Goal: Information Seeking & Learning: Learn about a topic

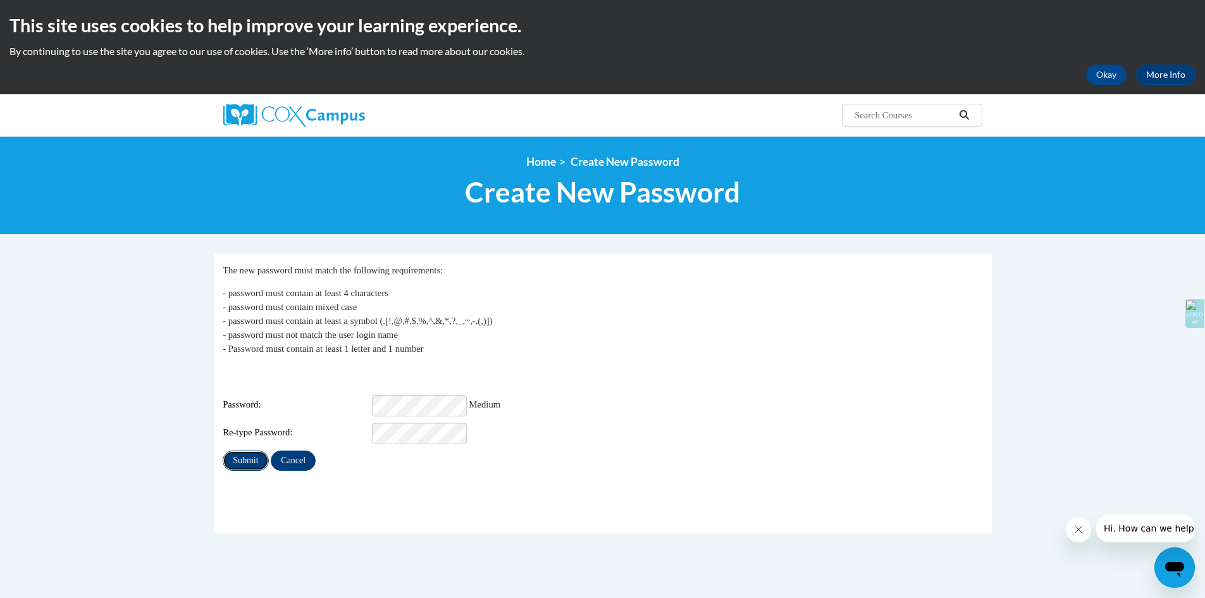
click at [249, 450] on input "Submit" at bounding box center [246, 460] width 46 height 20
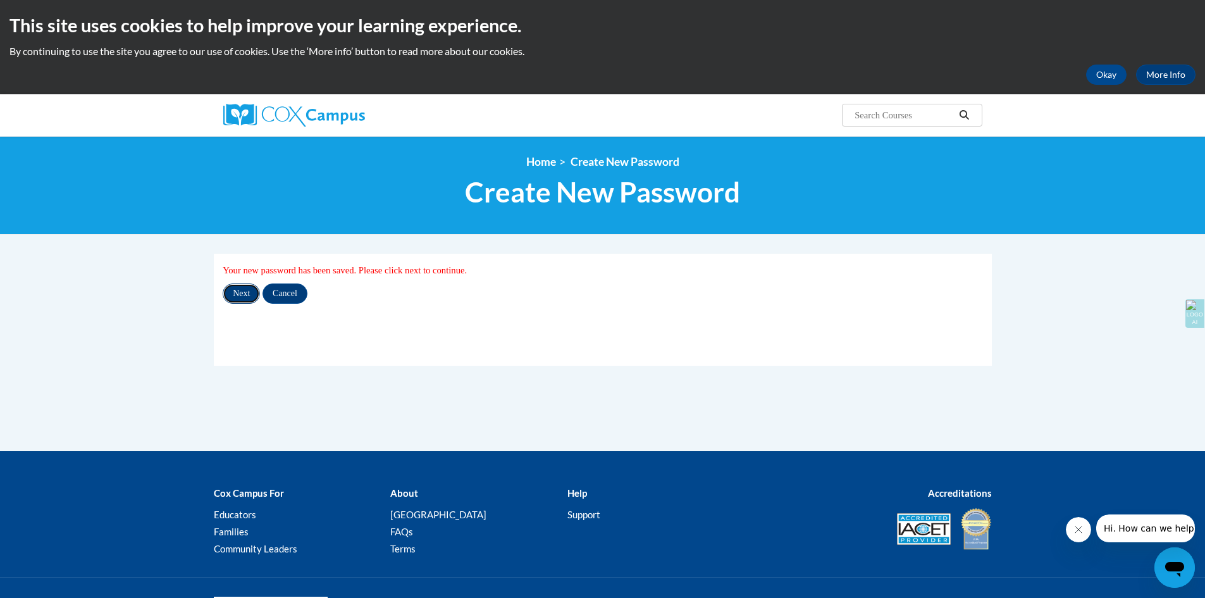
click at [244, 296] on input "Next" at bounding box center [241, 293] width 37 height 20
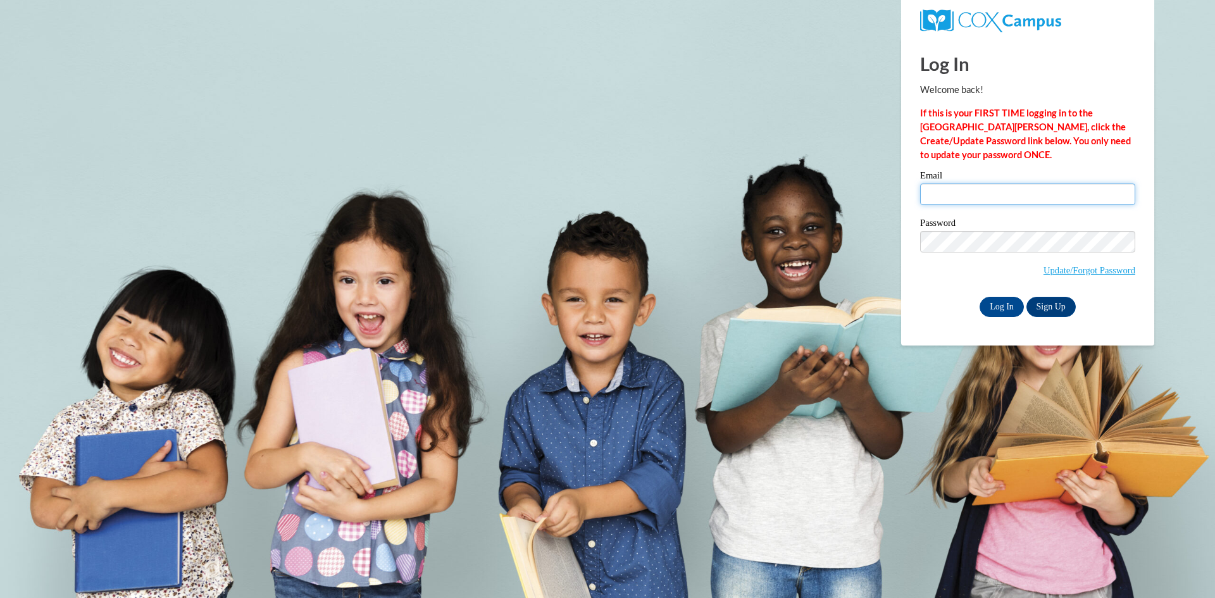
click at [942, 190] on input "Email" at bounding box center [1027, 194] width 215 height 22
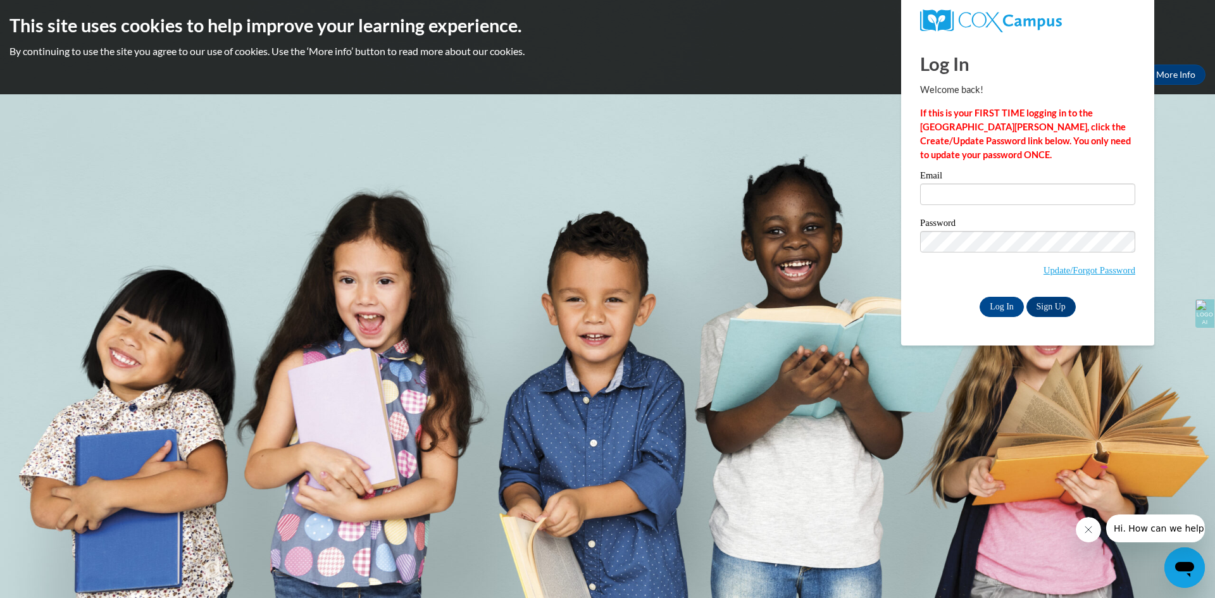
click at [961, 193] on input "Email" at bounding box center [1027, 194] width 215 height 22
type input "franciscanrom@gmail.com"
click at [997, 305] on input "Log In" at bounding box center [1001, 307] width 44 height 20
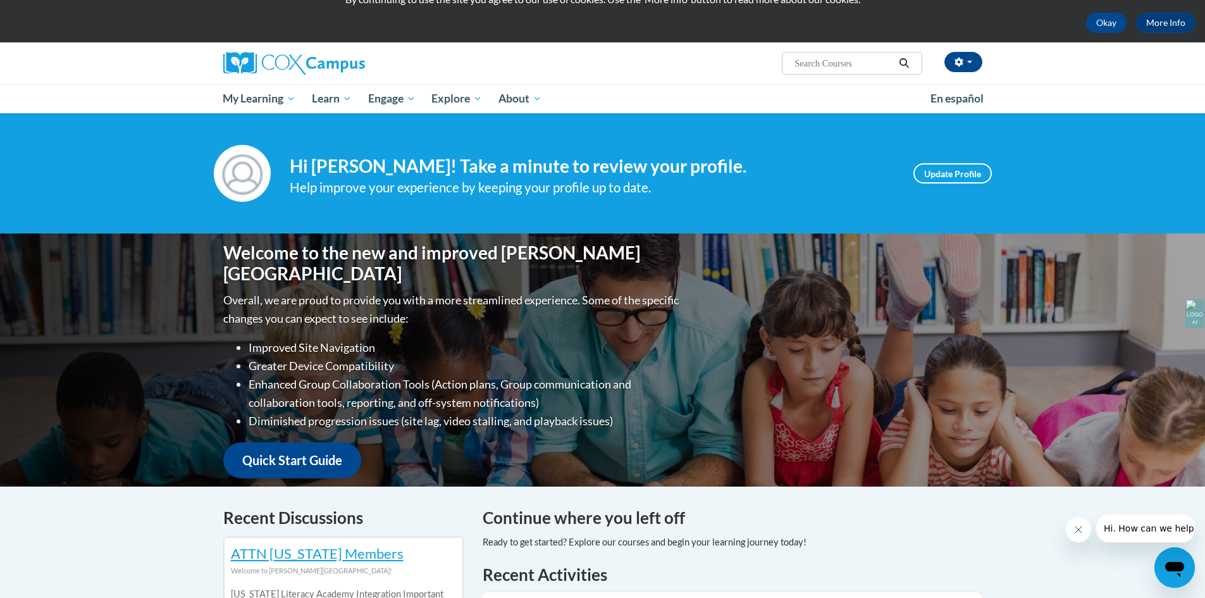
scroll to position [57, 0]
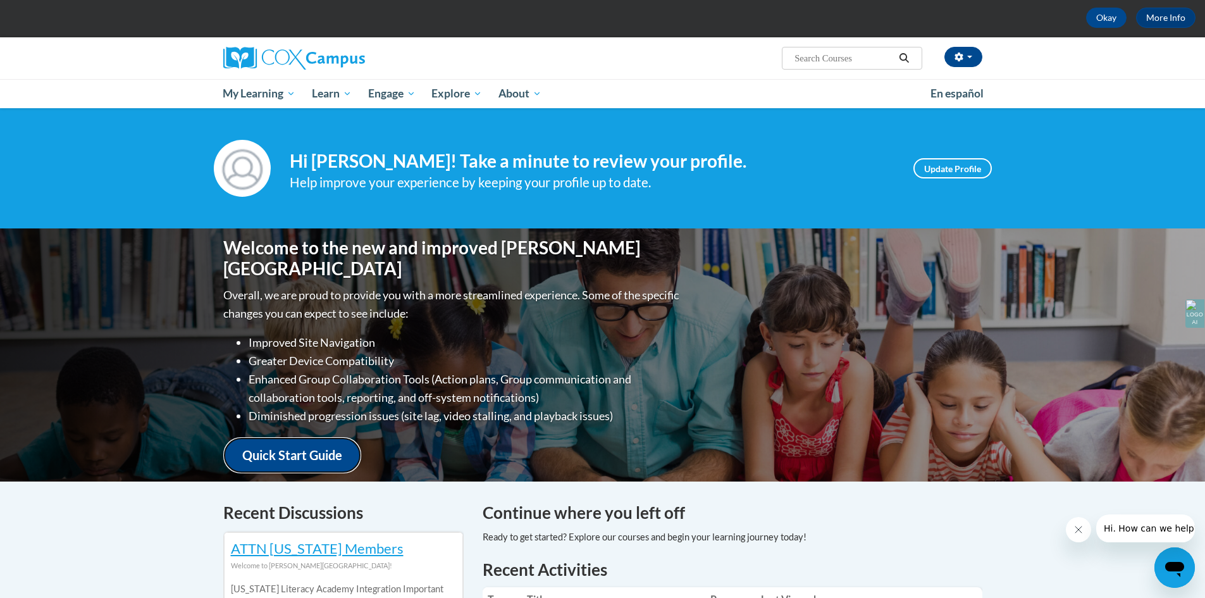
click at [297, 445] on link "Quick Start Guide" at bounding box center [292, 455] width 138 height 36
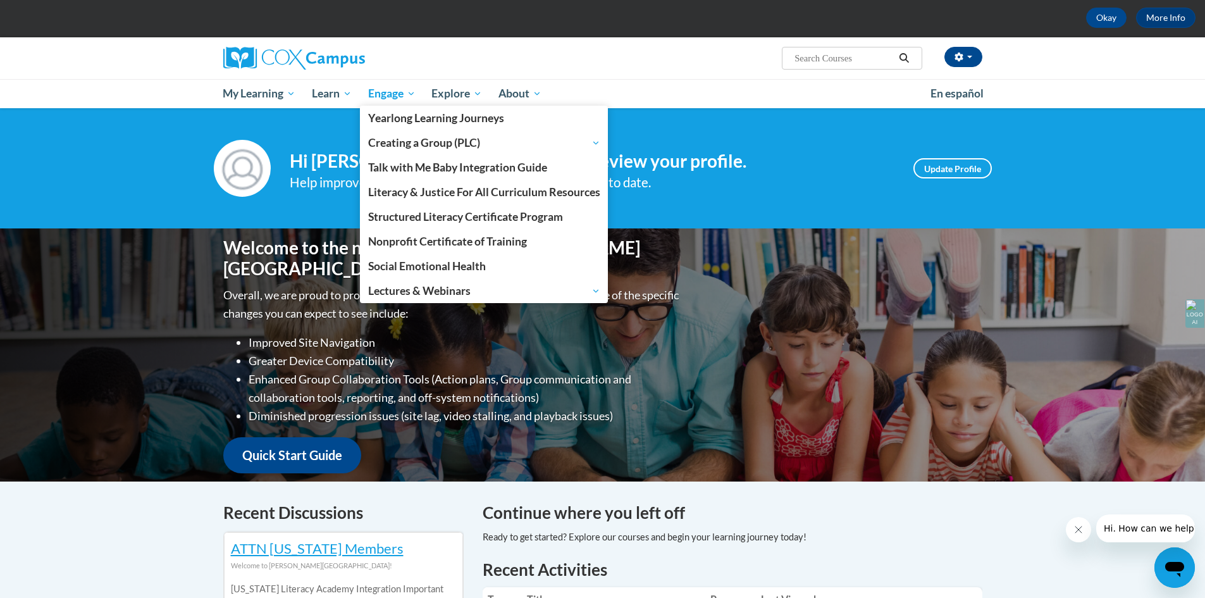
scroll to position [0, 0]
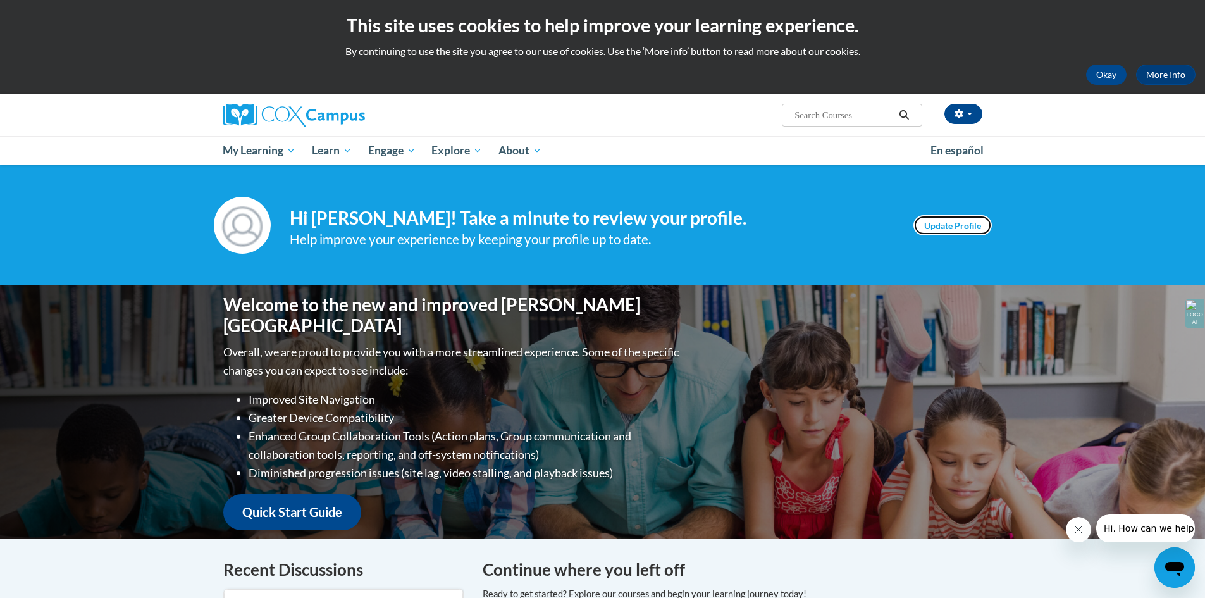
click at [950, 233] on link "Update Profile" at bounding box center [953, 225] width 78 height 20
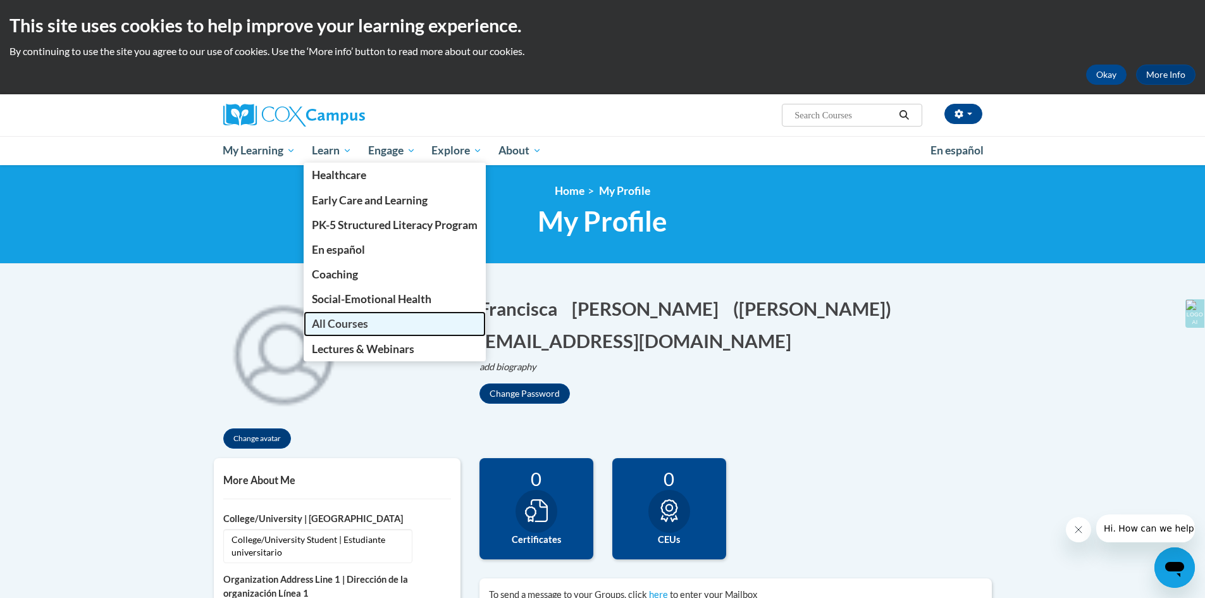
click at [335, 319] on span "All Courses" at bounding box center [340, 323] width 56 height 13
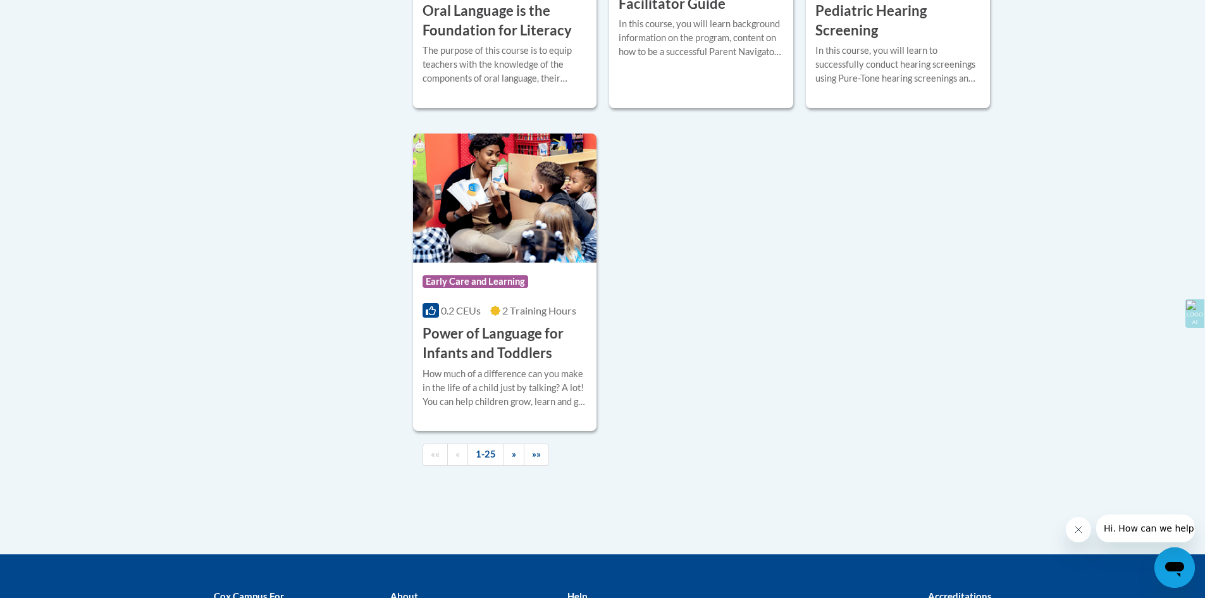
scroll to position [2899, 0]
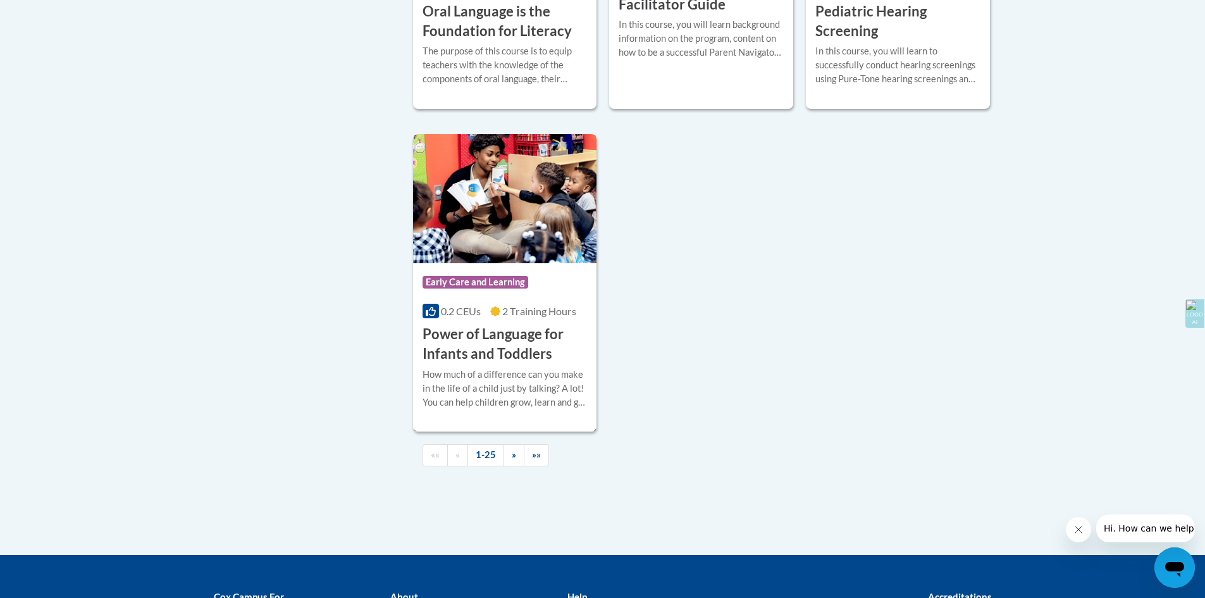
click at [481, 364] on h3 "Power of Language for Infants and Toddlers" at bounding box center [505, 344] width 165 height 39
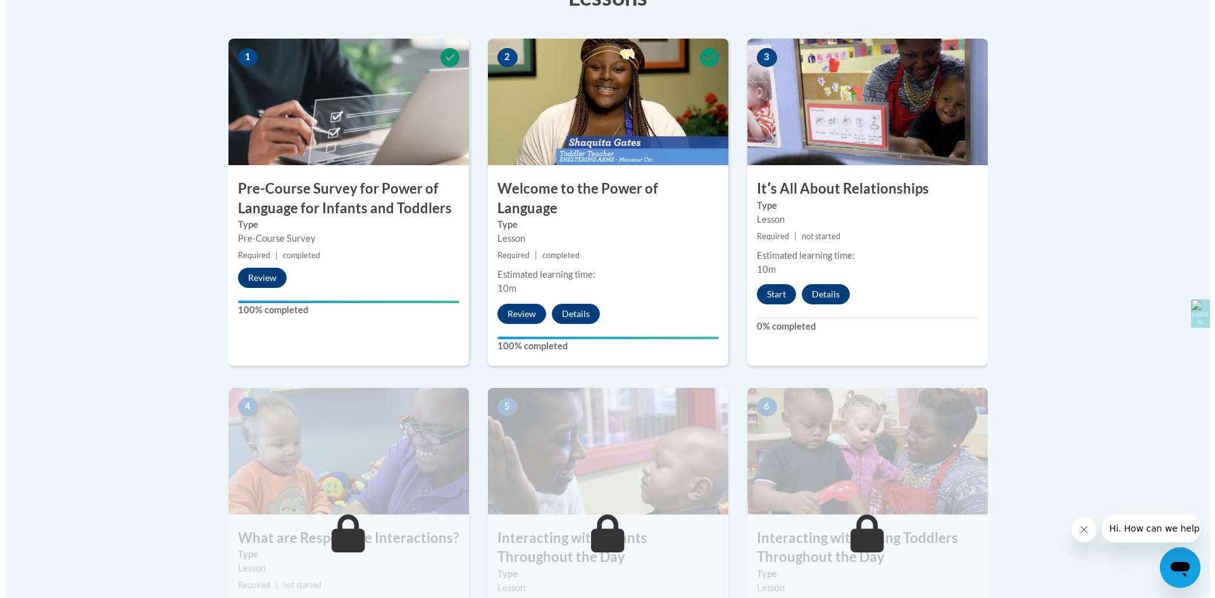
scroll to position [387, 0]
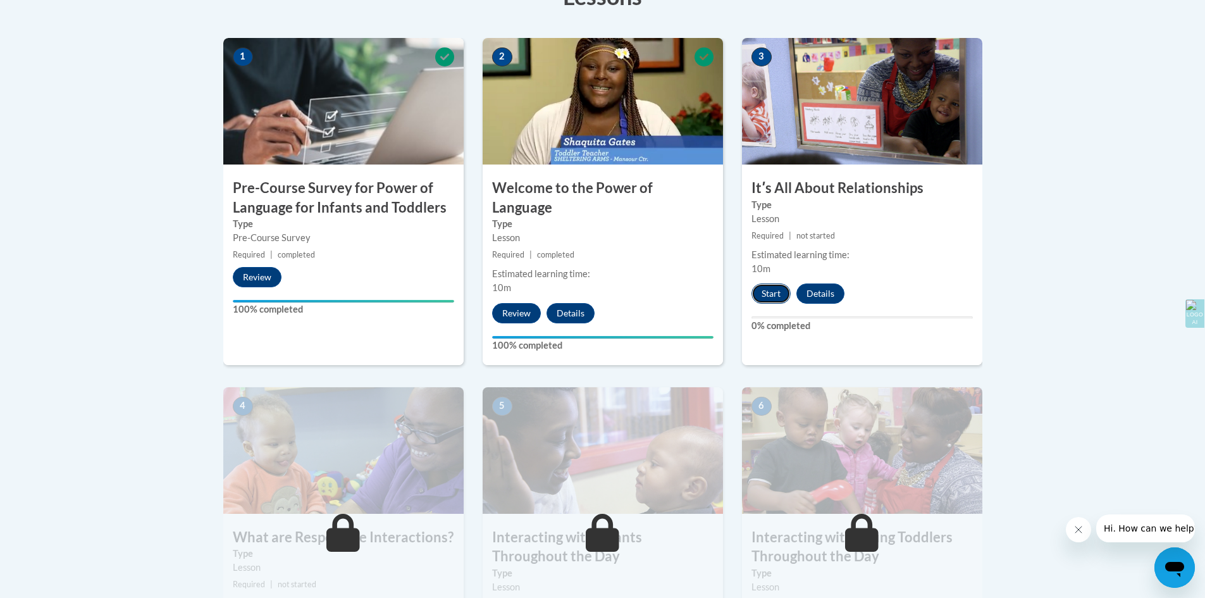
click at [775, 291] on button "Start" at bounding box center [771, 293] width 39 height 20
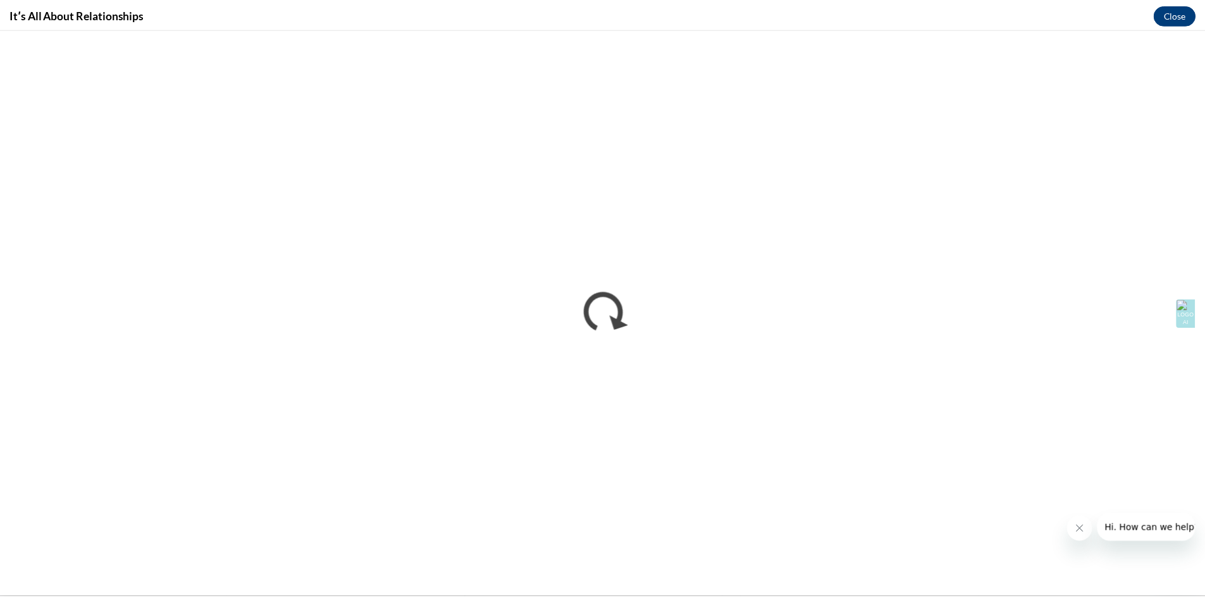
scroll to position [0, 0]
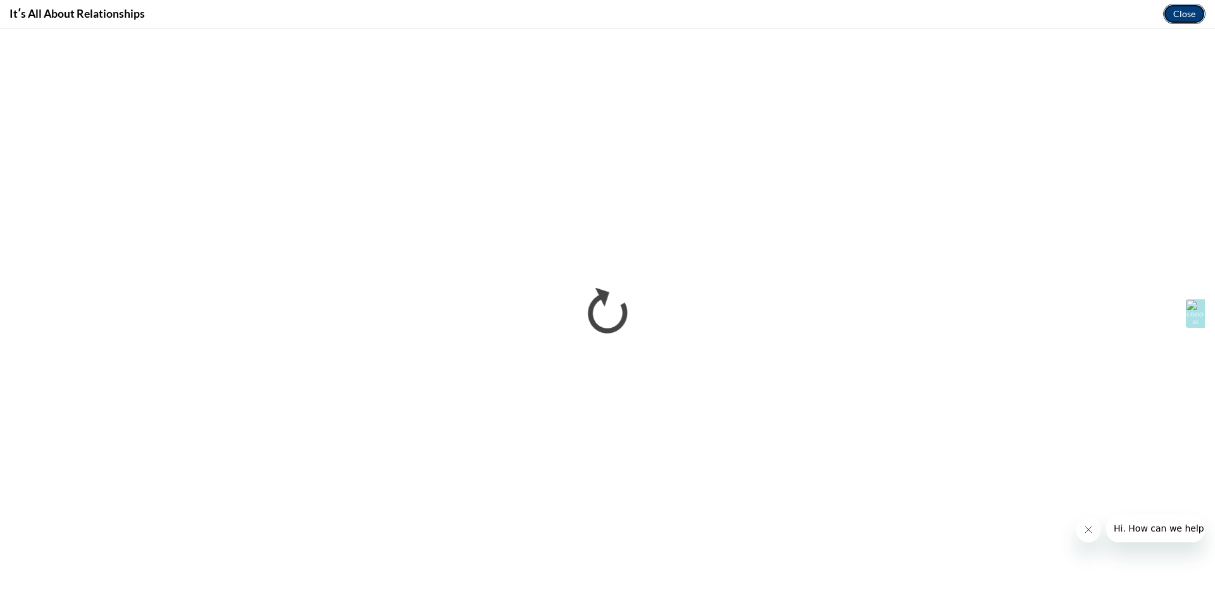
click at [1185, 17] on button "Close" at bounding box center [1184, 14] width 42 height 20
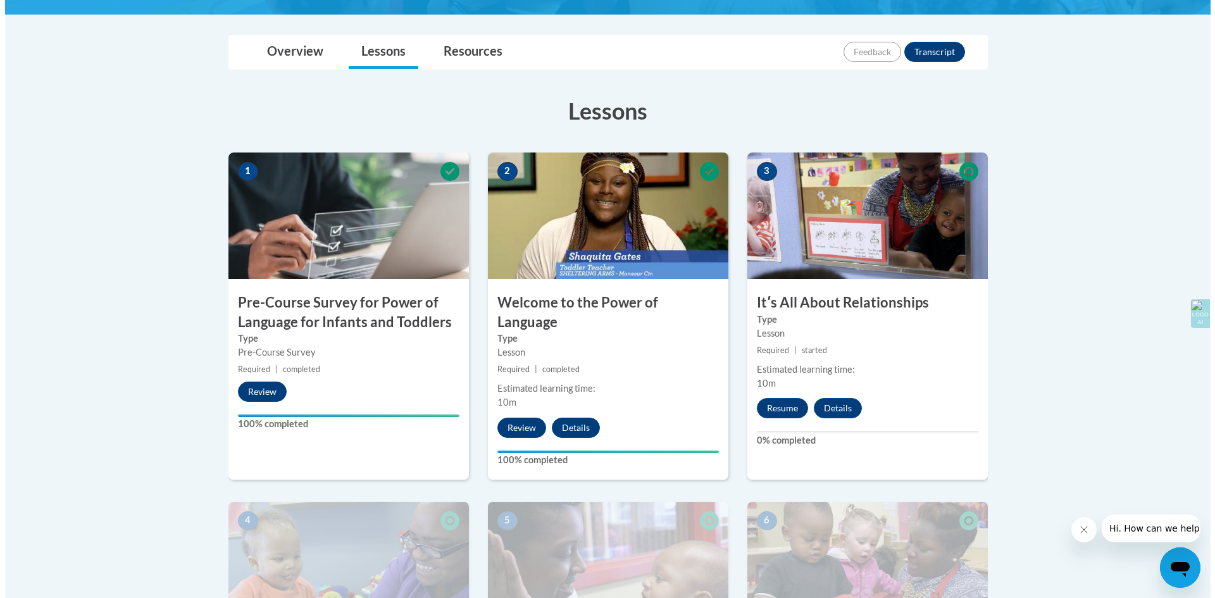
scroll to position [272, 0]
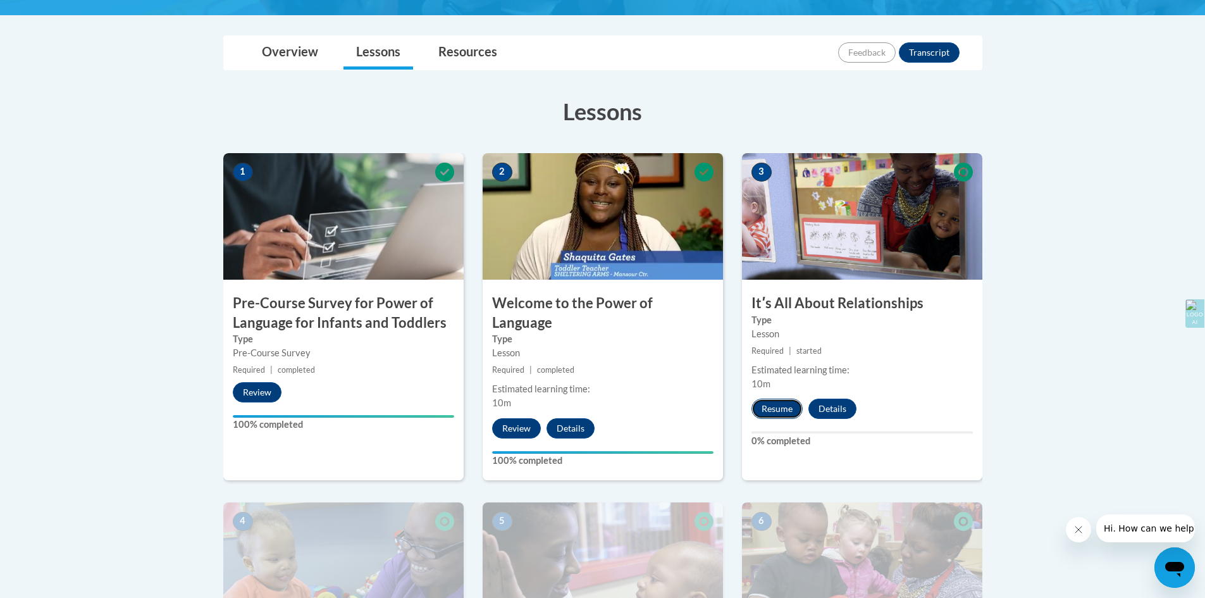
click at [770, 405] on button "Resume" at bounding box center [777, 409] width 51 height 20
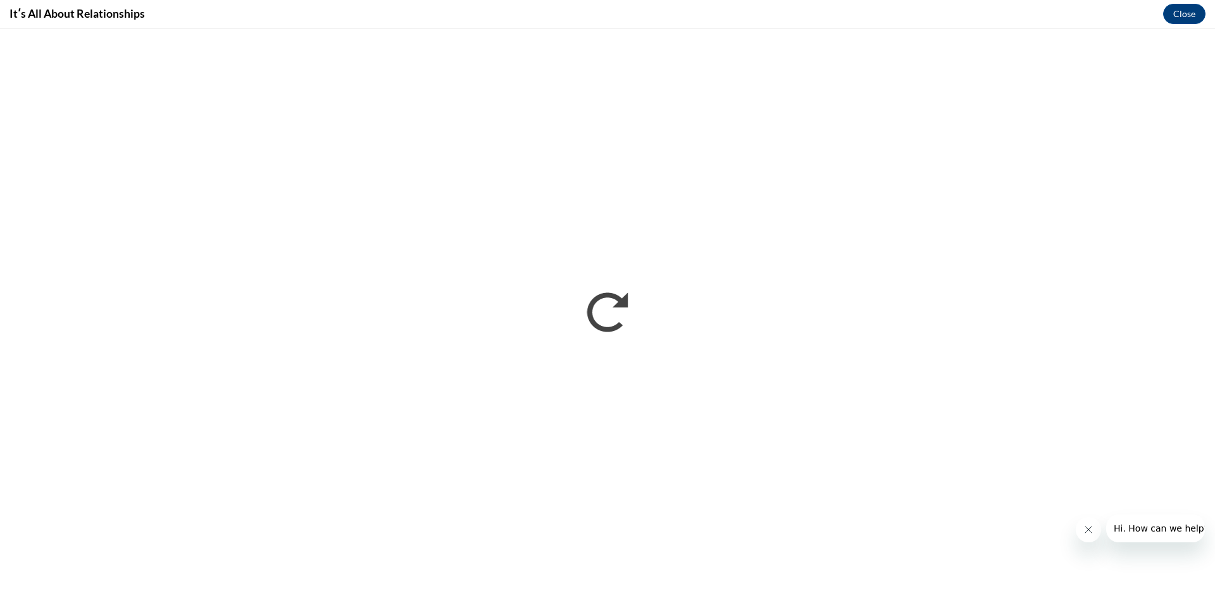
scroll to position [0, 0]
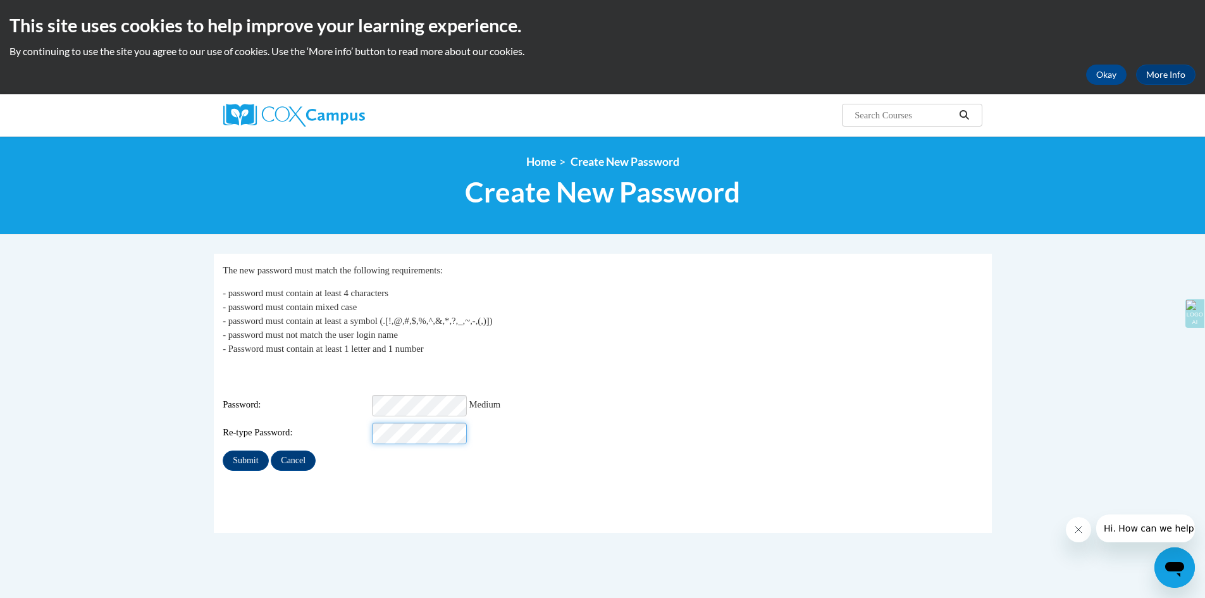
click at [223, 450] on input "Submit" at bounding box center [246, 460] width 46 height 20
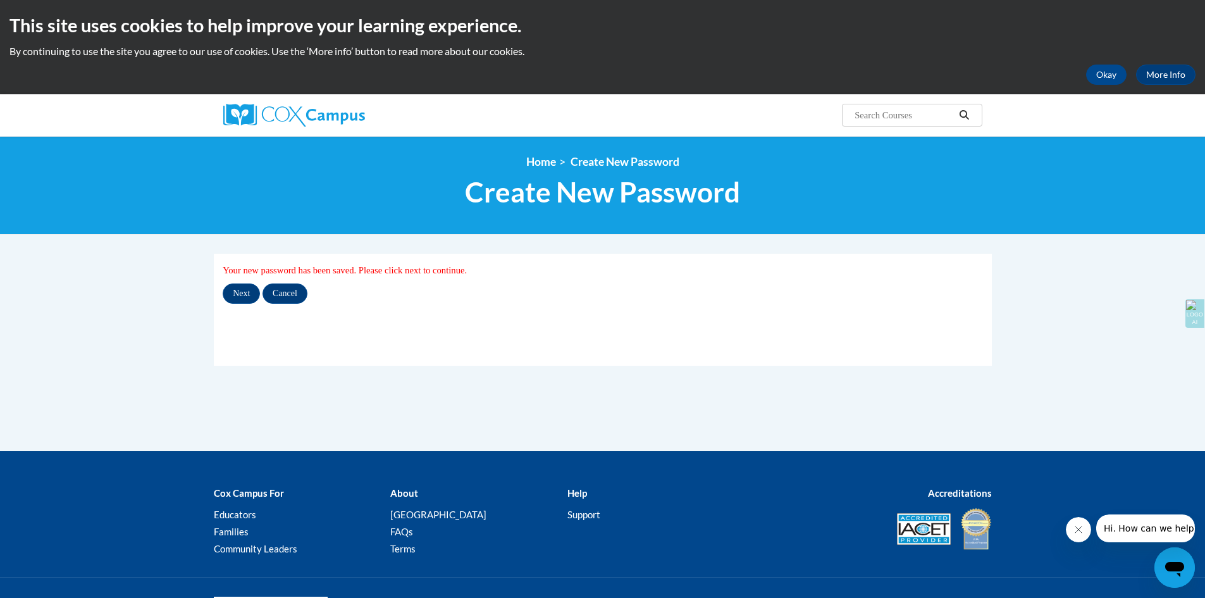
click at [917, 115] on input "Search..." at bounding box center [903, 115] width 101 height 15
type input "power of language"
click at [967, 116] on icon "Search" at bounding box center [963, 114] width 11 height 9
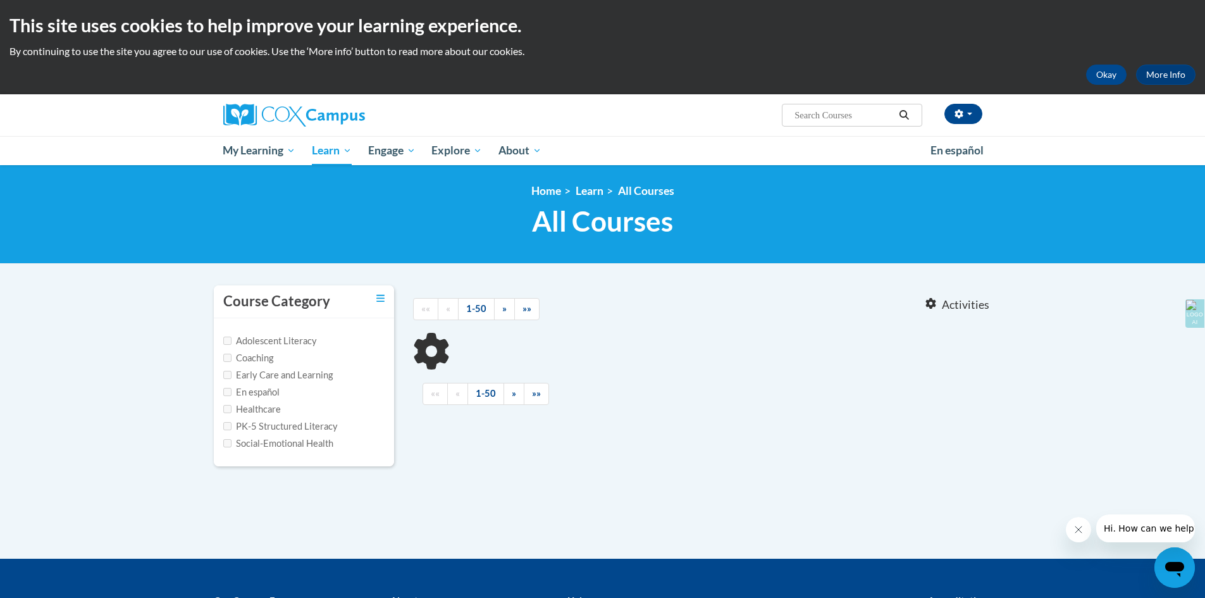
type input "power of language"
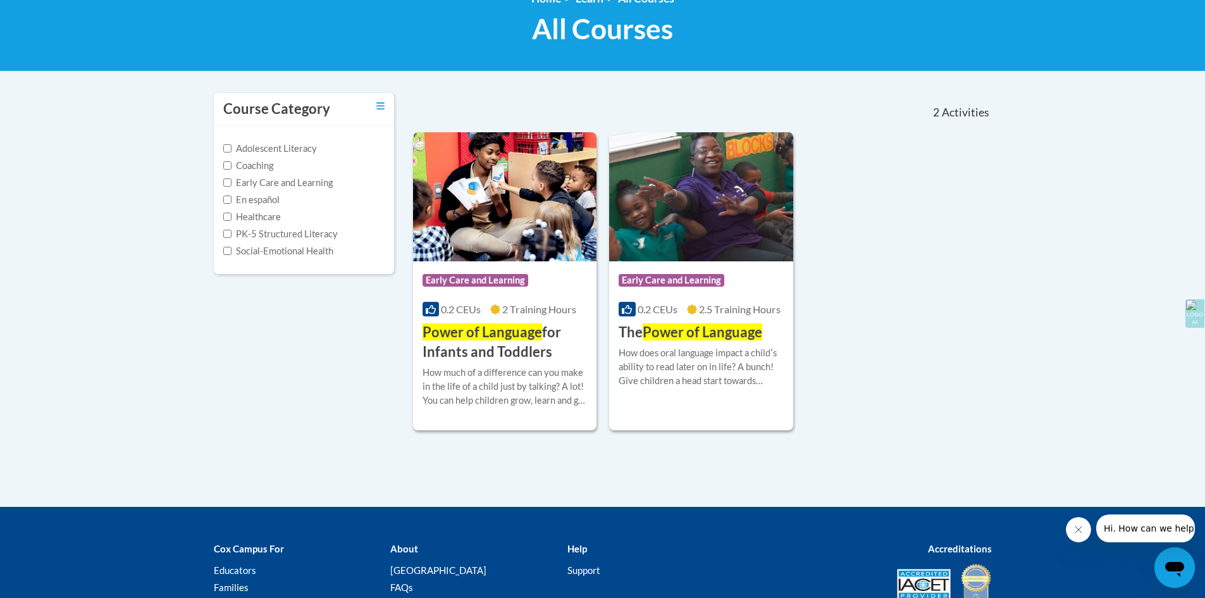
scroll to position [192, 0]
click at [490, 340] on span "Power of Language" at bounding box center [483, 332] width 120 height 17
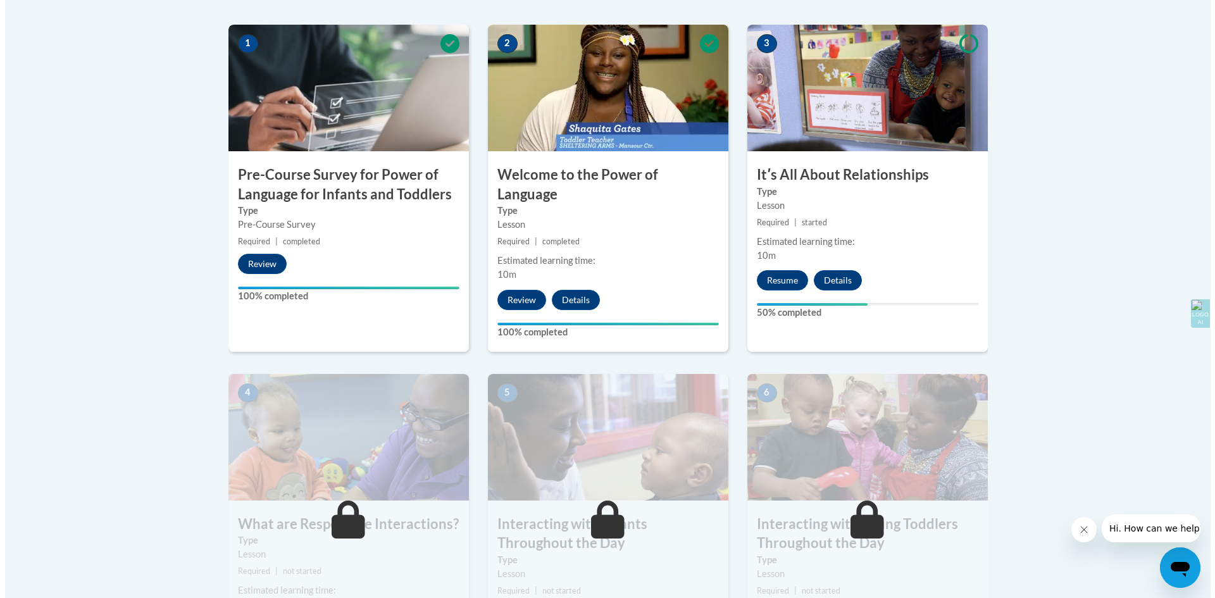
scroll to position [395, 0]
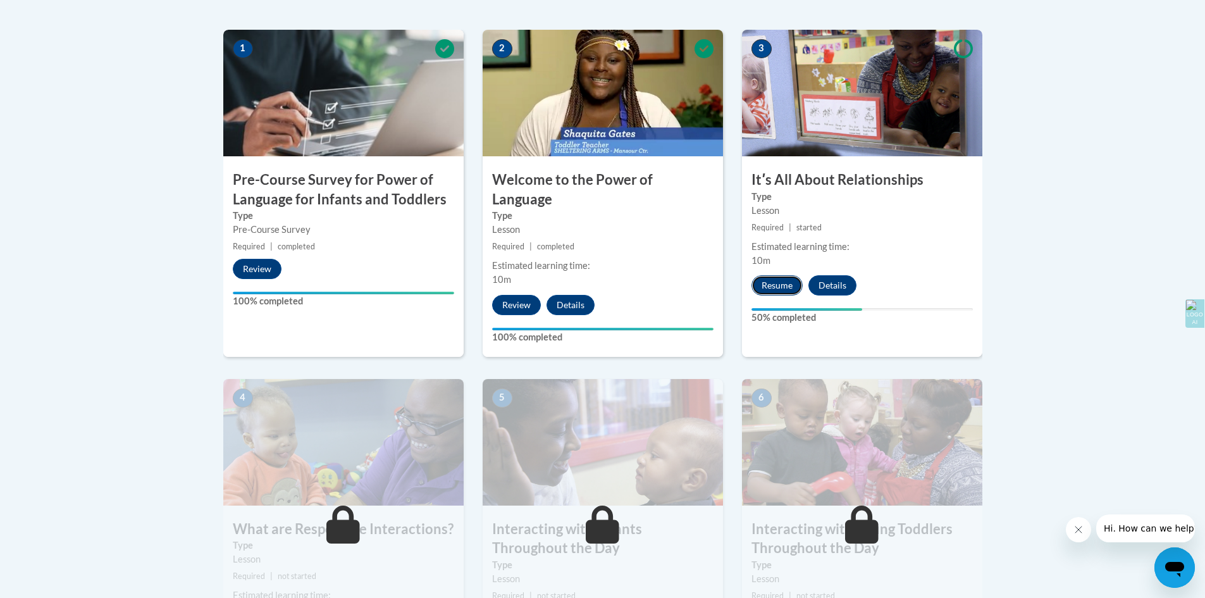
click at [782, 288] on button "Resume" at bounding box center [777, 285] width 51 height 20
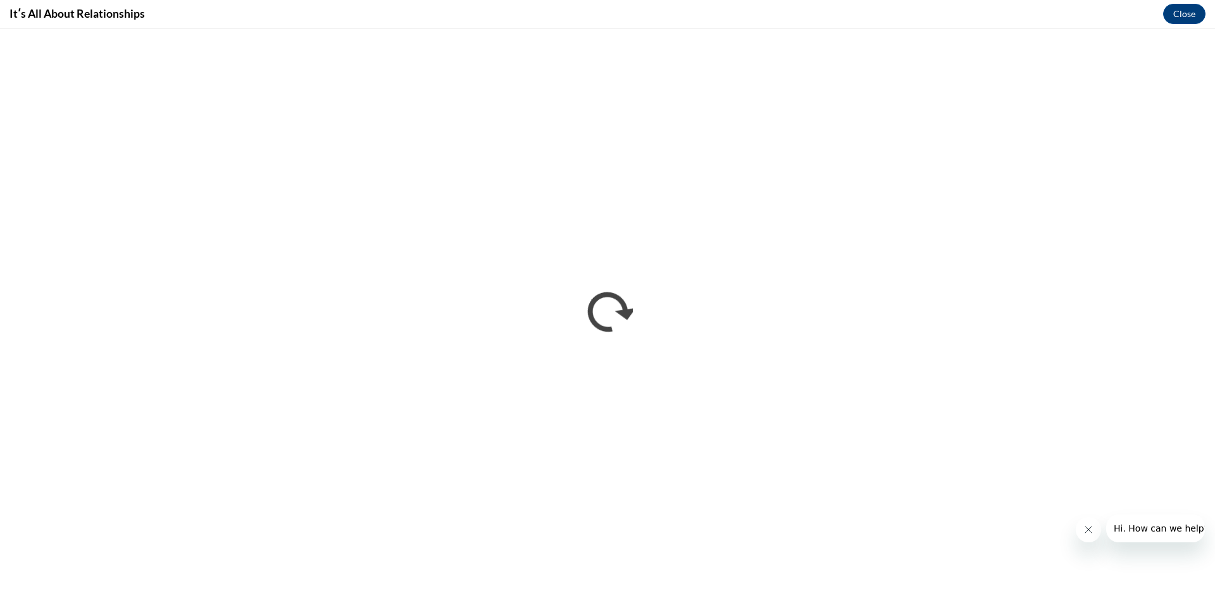
scroll to position [0, 0]
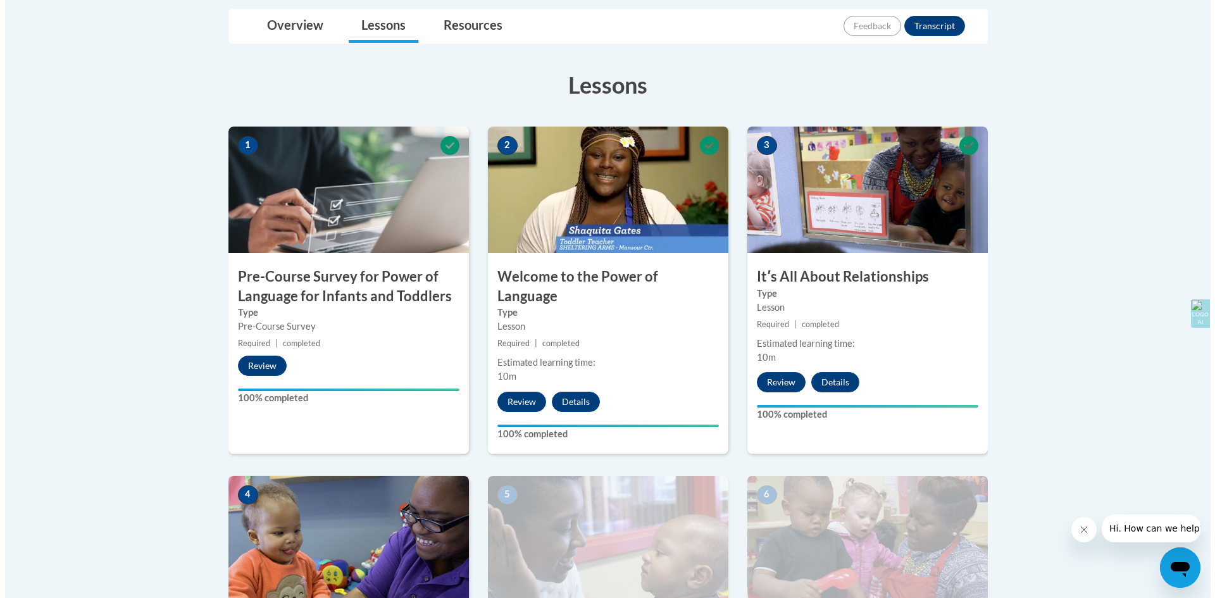
scroll to position [299, 0]
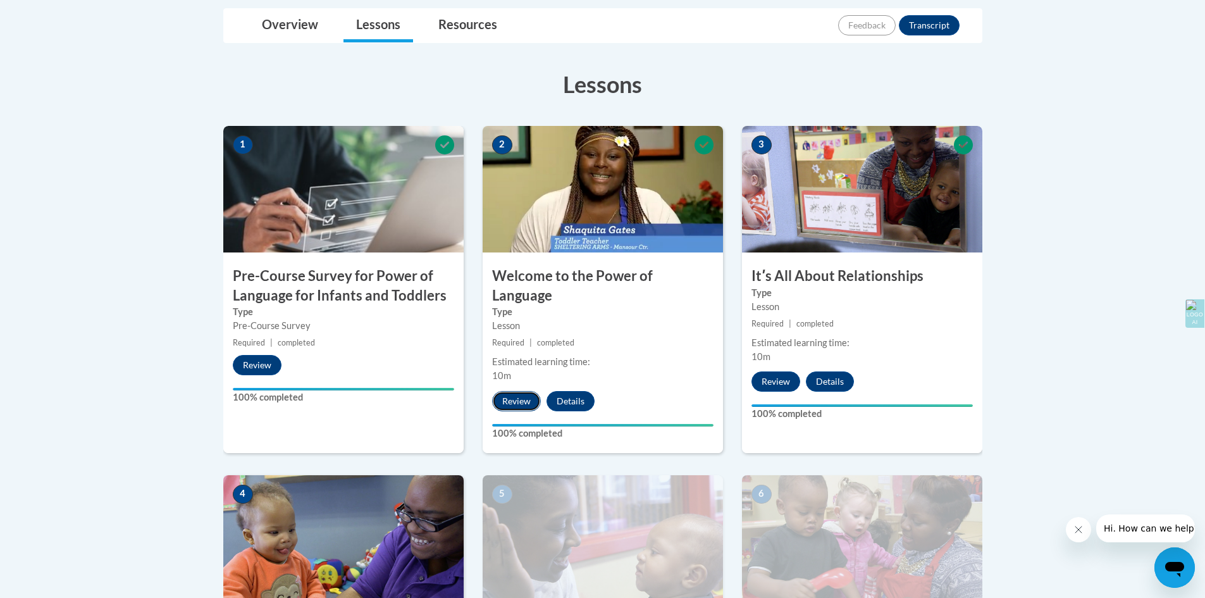
click at [509, 391] on button "Review" at bounding box center [516, 401] width 49 height 20
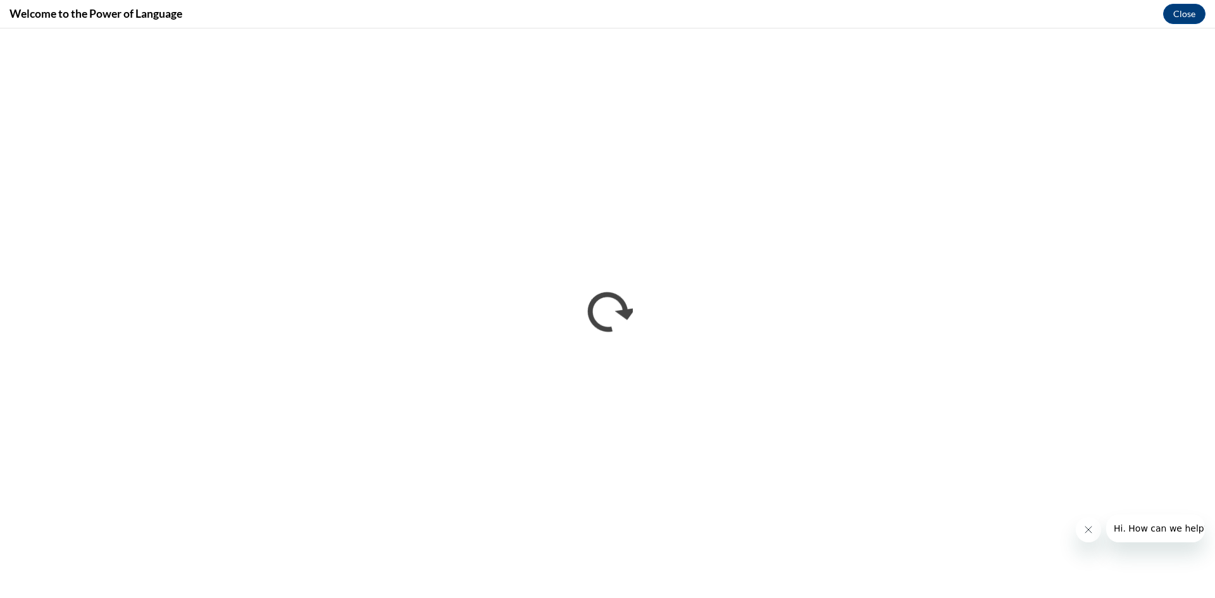
scroll to position [0, 0]
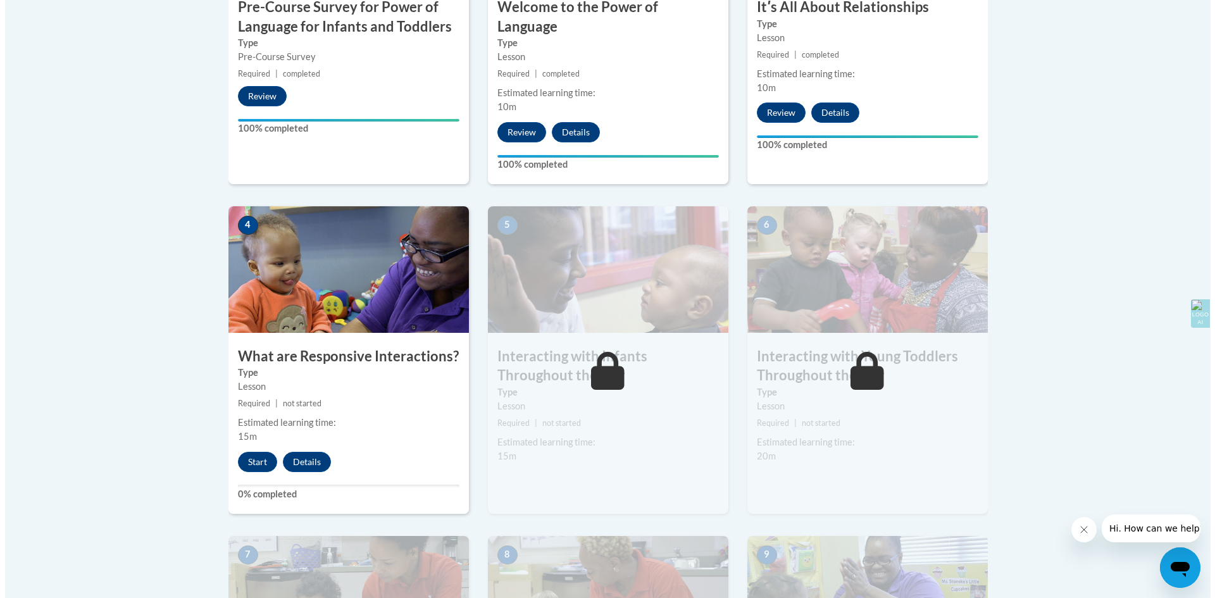
scroll to position [569, 0]
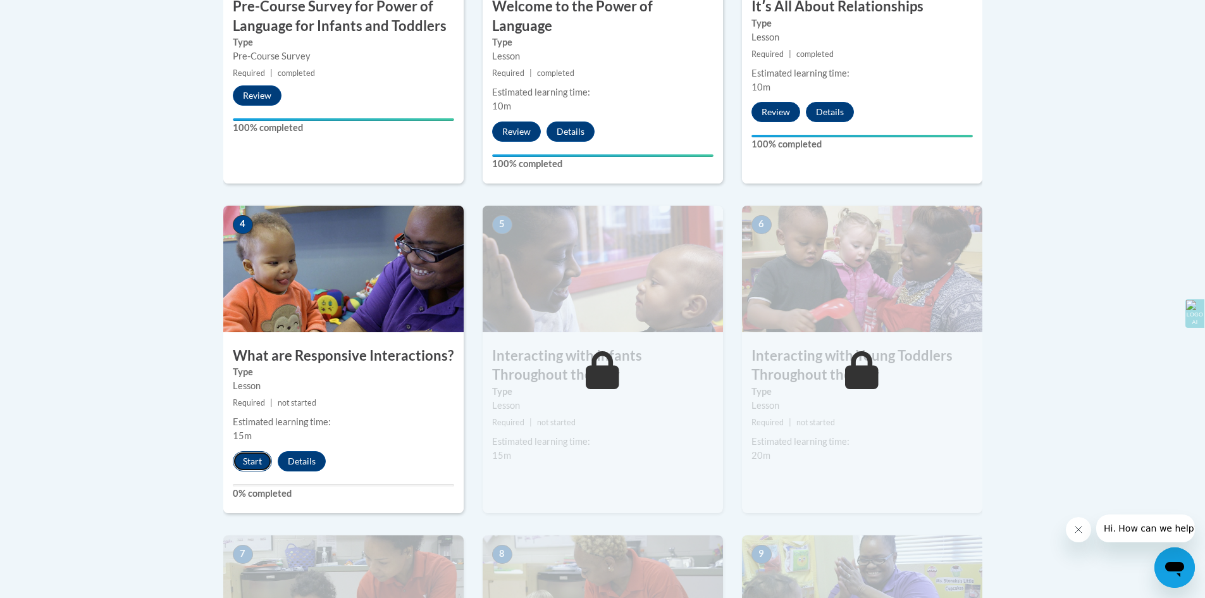
click at [251, 451] on button "Start" at bounding box center [252, 461] width 39 height 20
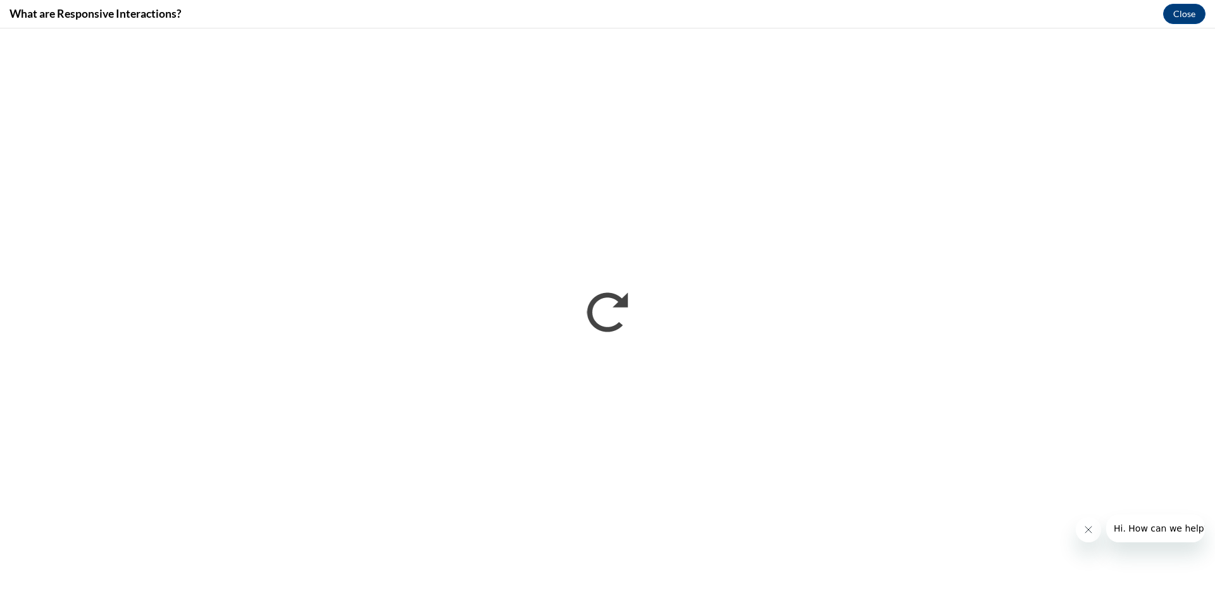
scroll to position [0, 0]
